Goal: Task Accomplishment & Management: Complete application form

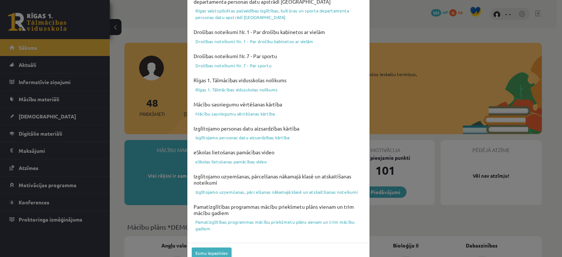
scroll to position [269, 0]
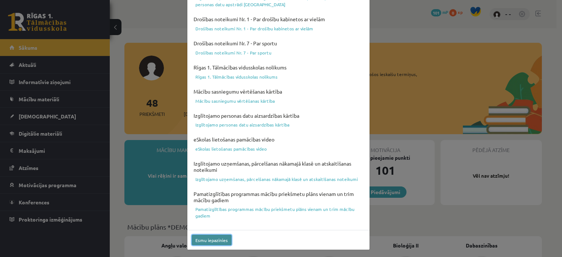
click at [204, 239] on button "Esmu iepazinies" at bounding box center [212, 240] width 40 height 11
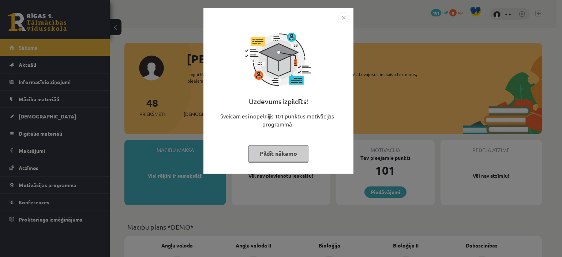
click at [282, 150] on button "Pildīt nākamo" at bounding box center [278, 153] width 60 height 17
click at [271, 151] on button "Pildīt nākamo" at bounding box center [278, 153] width 60 height 17
